Goal: Task Accomplishment & Management: Manage account settings

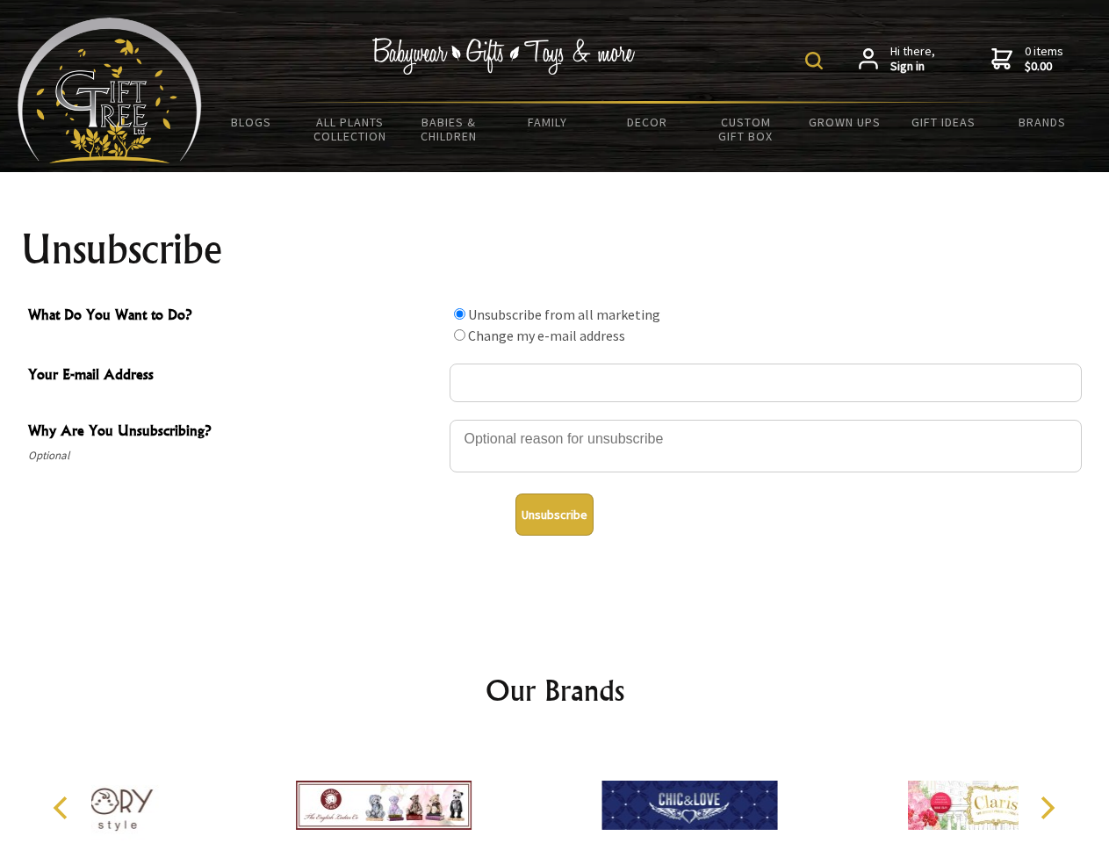
click at [817, 61] on img at bounding box center [814, 61] width 18 height 18
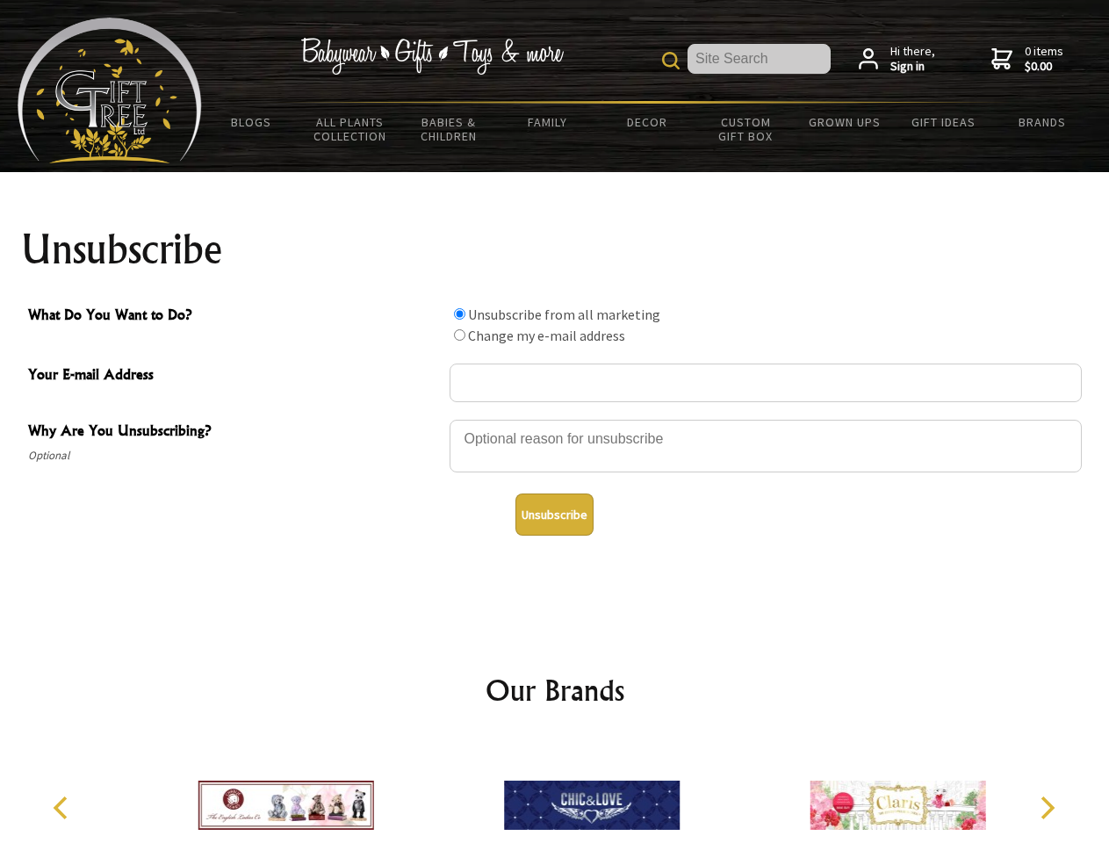
click at [555, 419] on div at bounding box center [766, 448] width 632 height 61
click at [459, 314] on input "What Do You Want to Do?" at bounding box center [459, 313] width 11 height 11
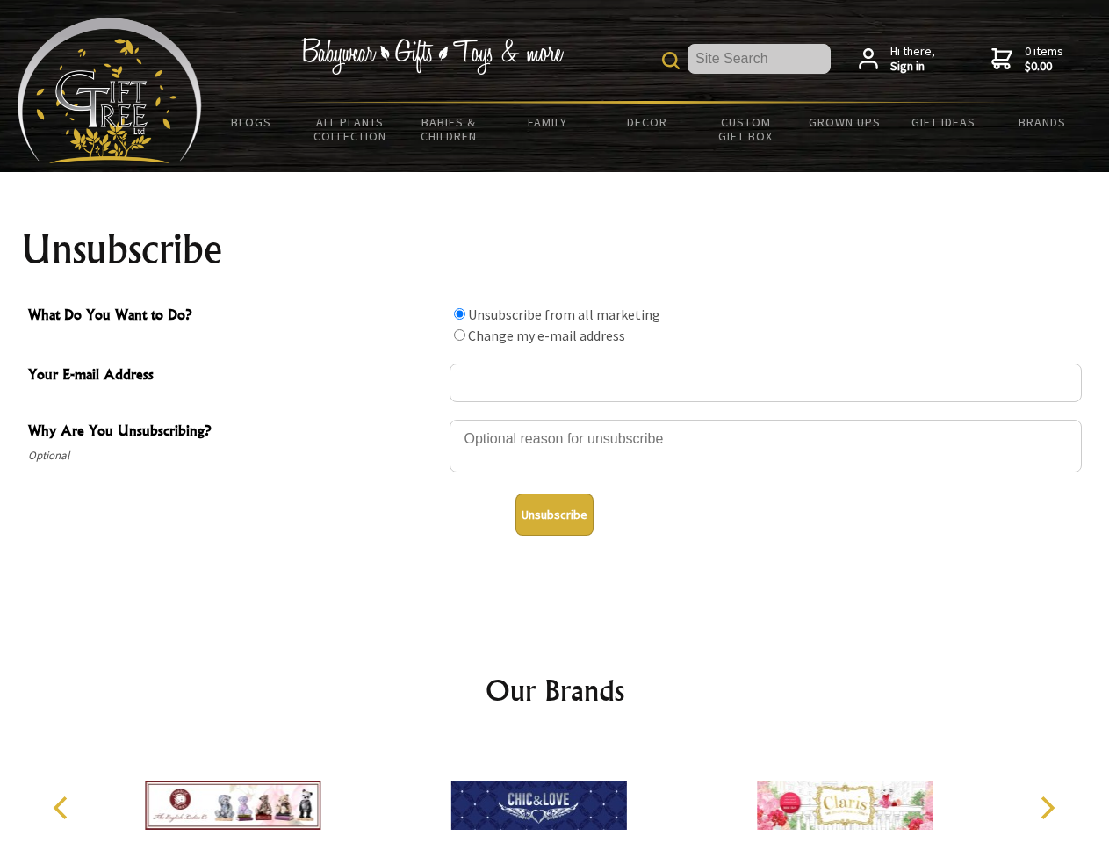
click at [459, 335] on input "What Do You Want to Do?" at bounding box center [459, 334] width 11 height 11
radio input "true"
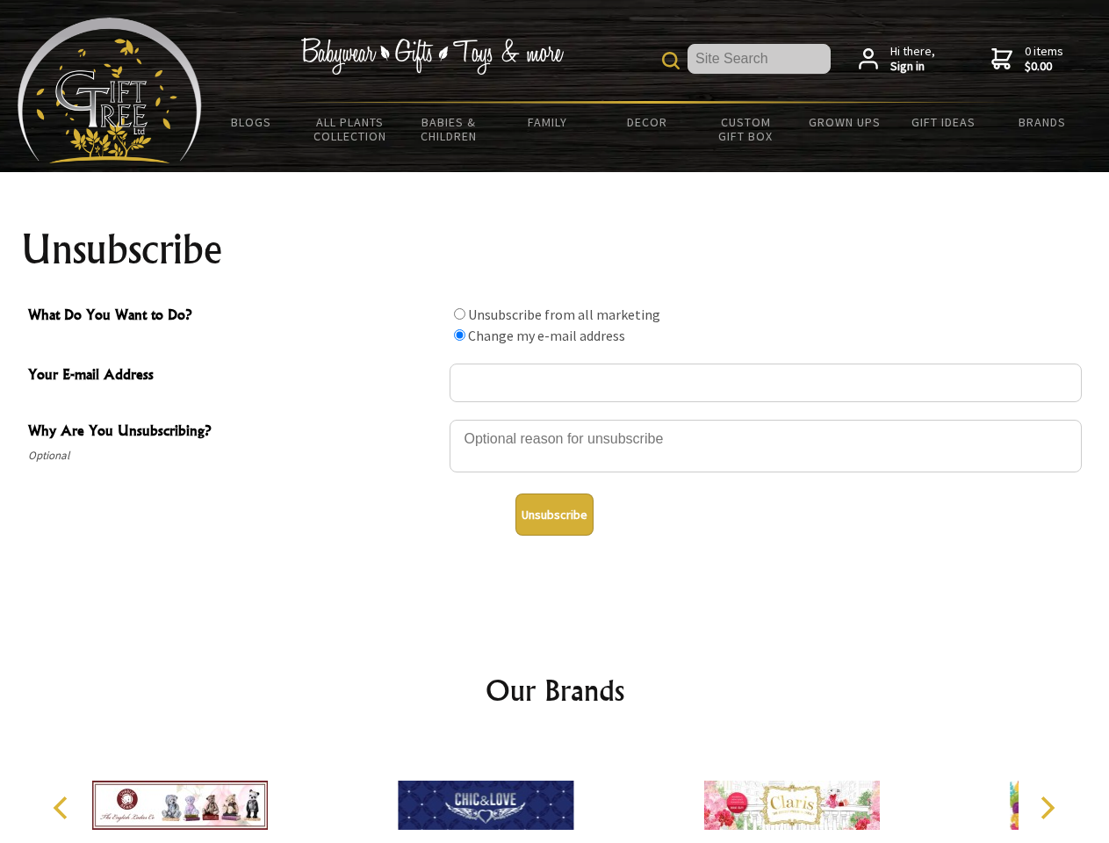
click at [554, 515] on button "Unsubscribe" at bounding box center [555, 515] width 78 height 42
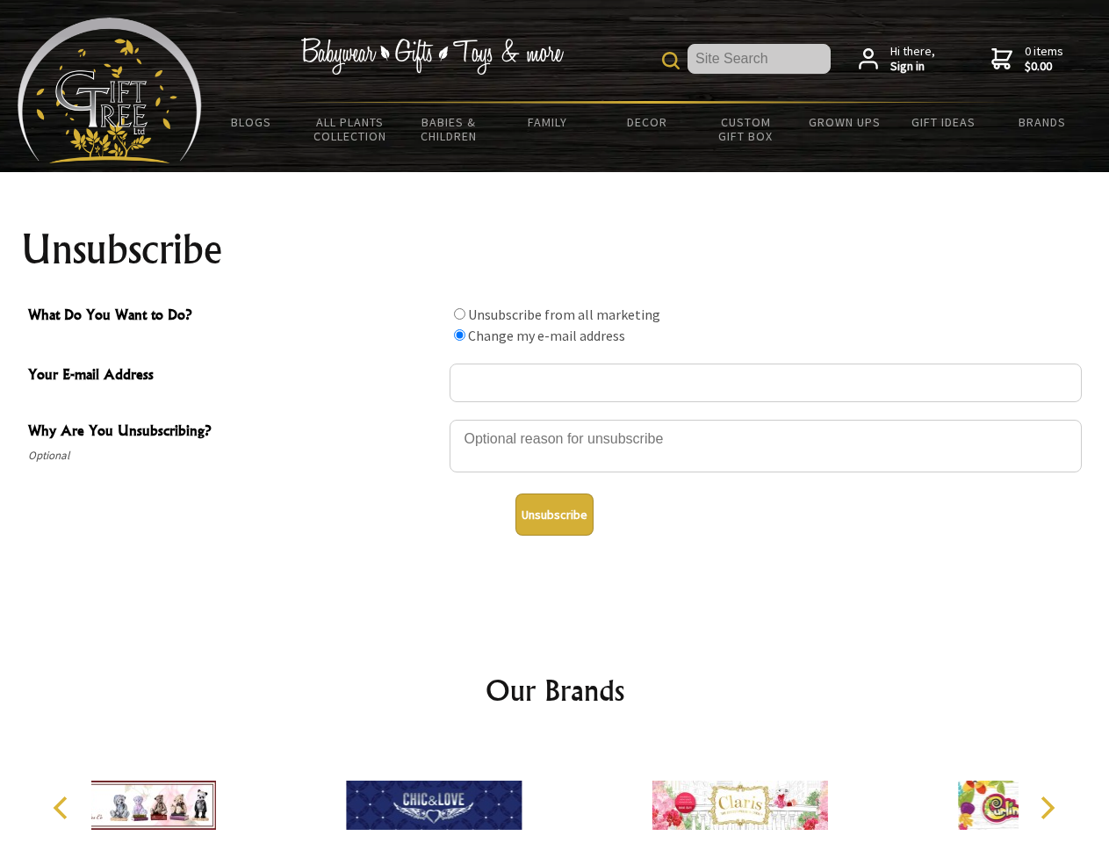
click at [587, 791] on div at bounding box center [740, 808] width 306 height 137
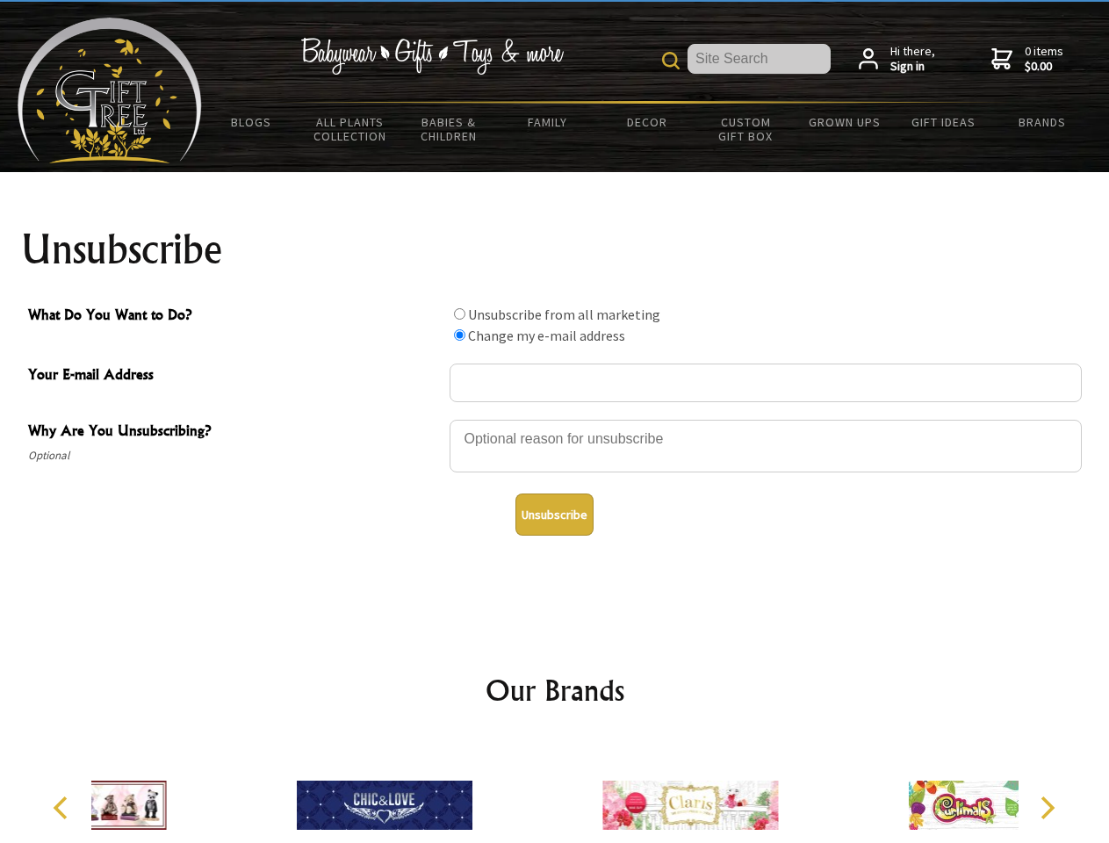
click at [63, 808] on icon "Previous" at bounding box center [62, 808] width 23 height 23
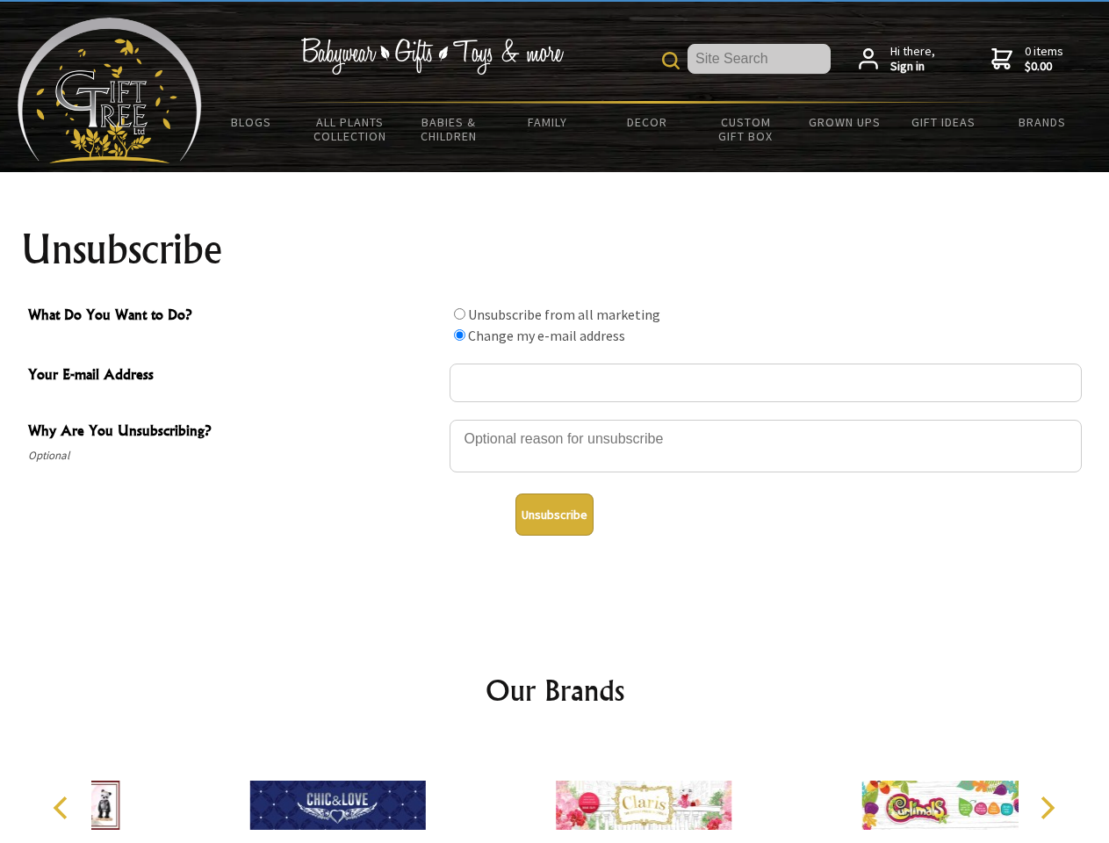
click at [1047, 808] on icon "Next" at bounding box center [1046, 808] width 23 height 23
